Goal: Information Seeking & Learning: Find contact information

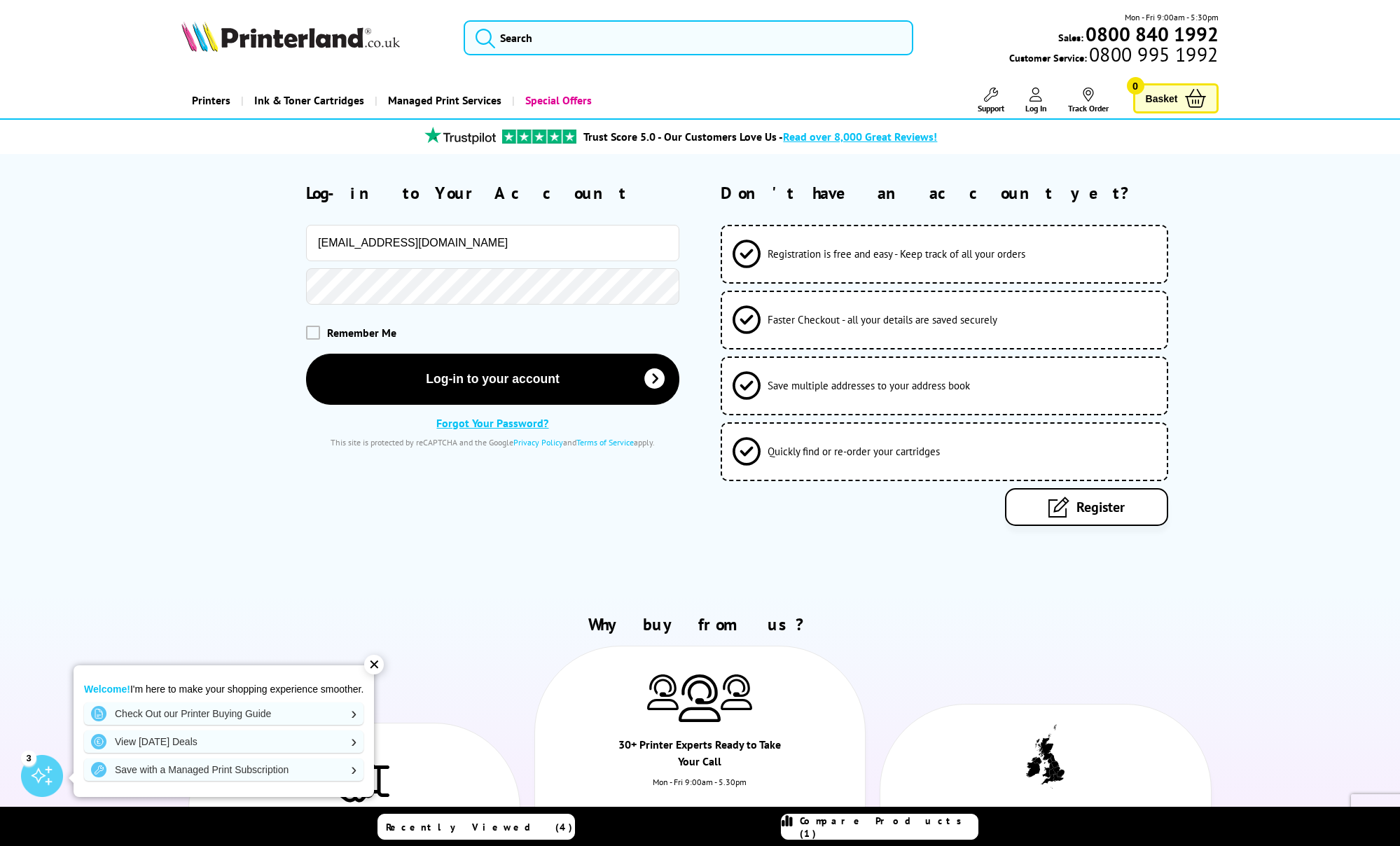
type input "[EMAIL_ADDRESS][DOMAIN_NAME]"
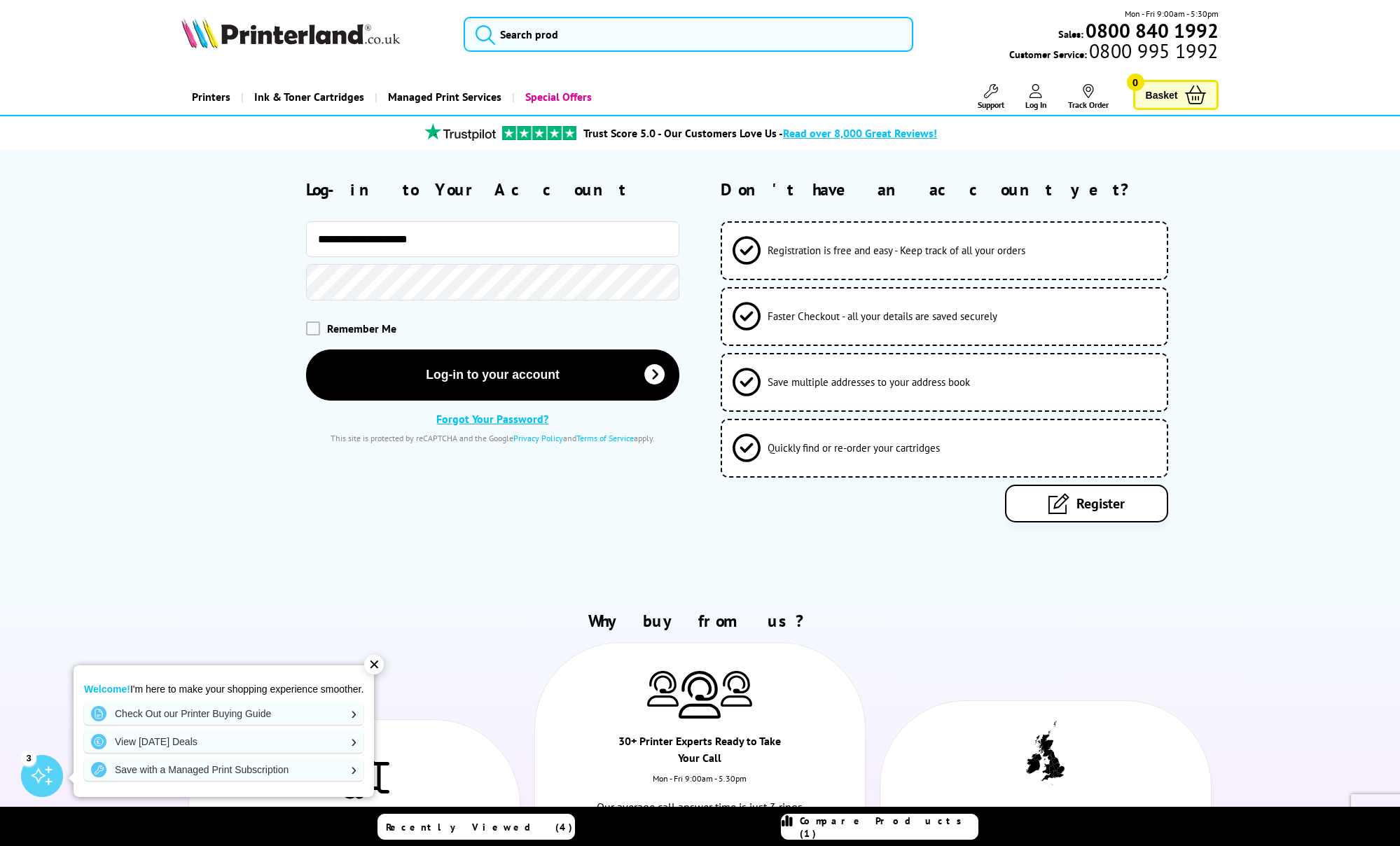
scroll to position [1, 0]
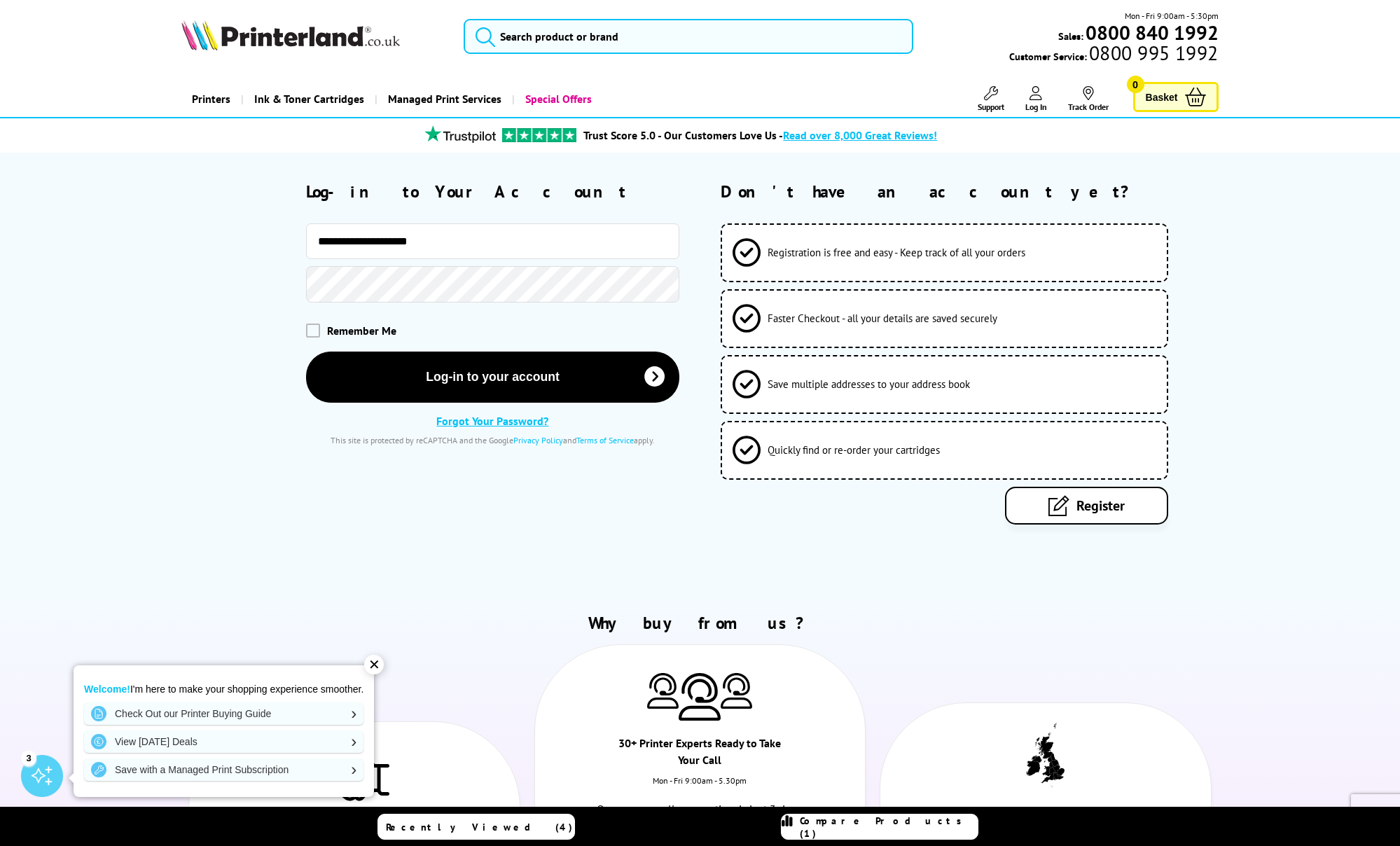
click at [492, 377] on button "Log-in to your account" at bounding box center [492, 377] width 373 height 51
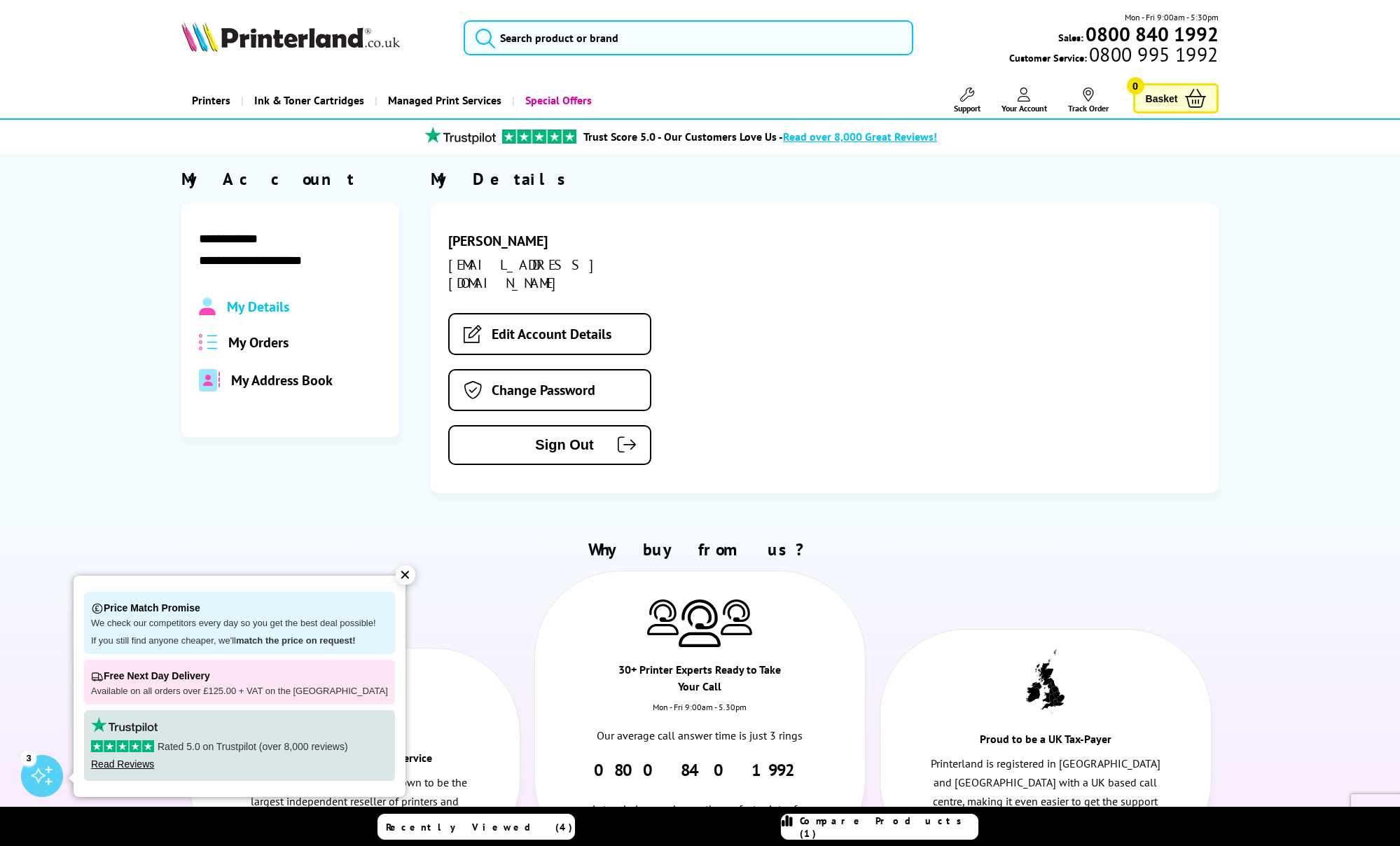
click at [969, 100] on icon at bounding box center [967, 94] width 14 height 14
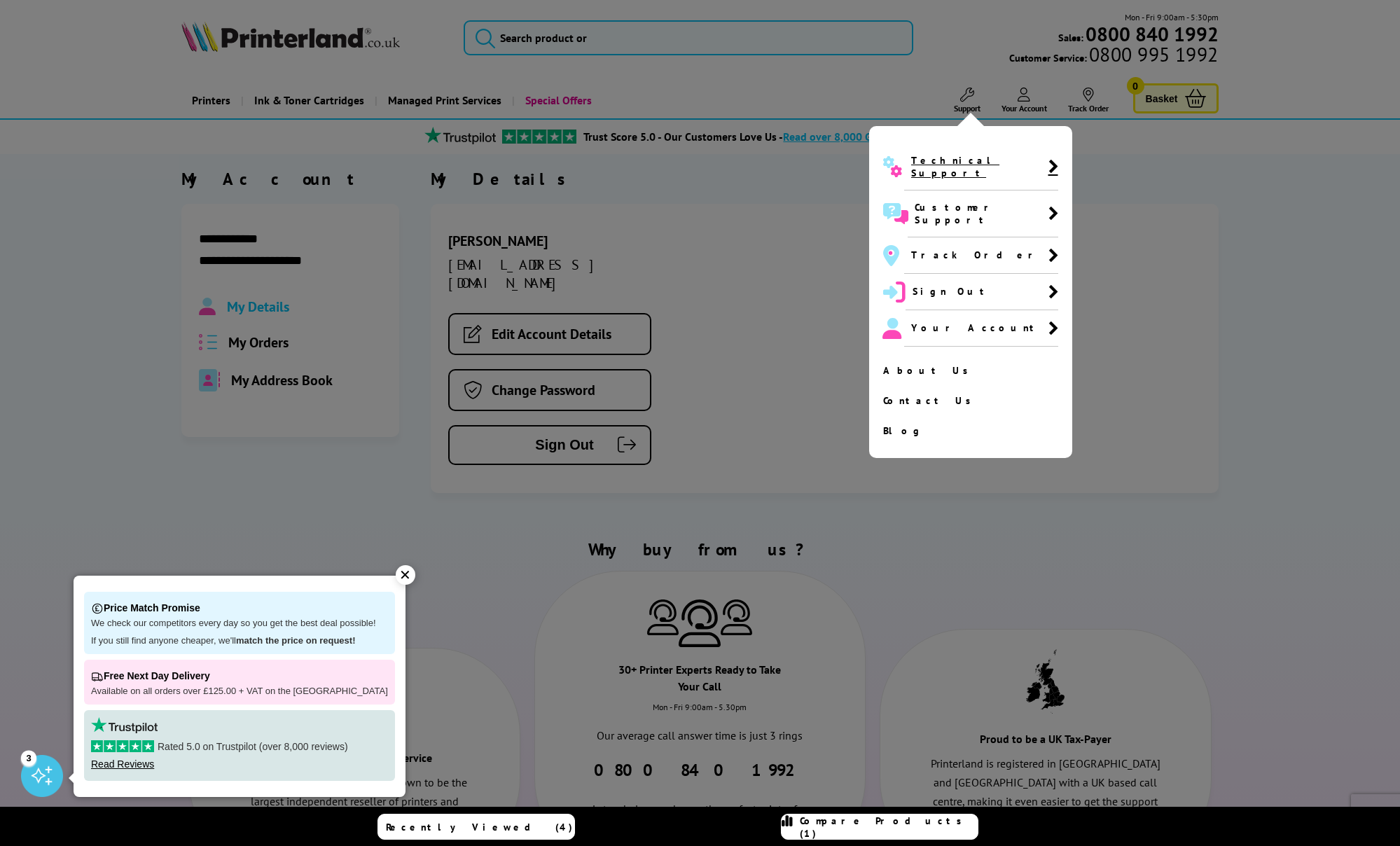
click at [955, 161] on span "Technical Support" at bounding box center [980, 166] width 137 height 25
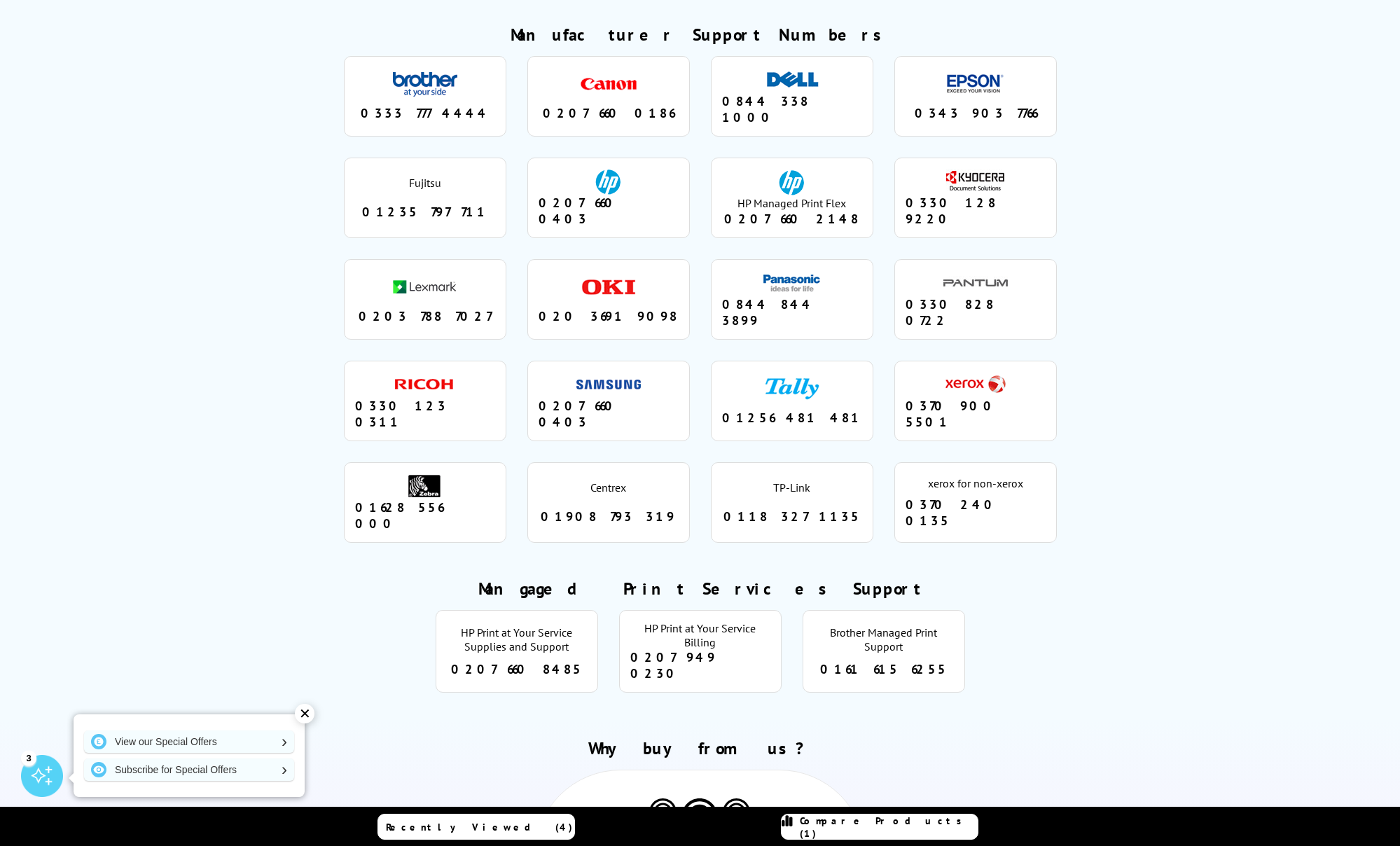
click at [952, 71] on div "epson" at bounding box center [976, 84] width 65 height 25
